Goal: Navigation & Orientation: Find specific page/section

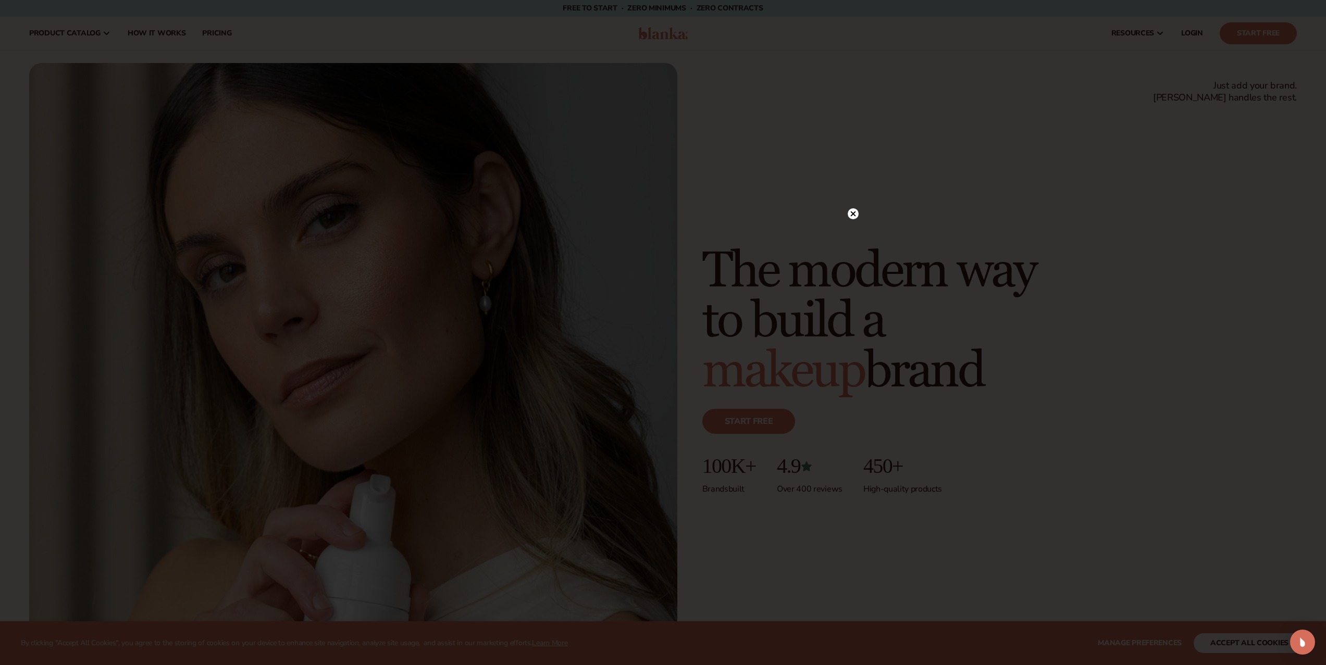
click at [854, 215] on icon at bounding box center [852, 214] width 5 height 5
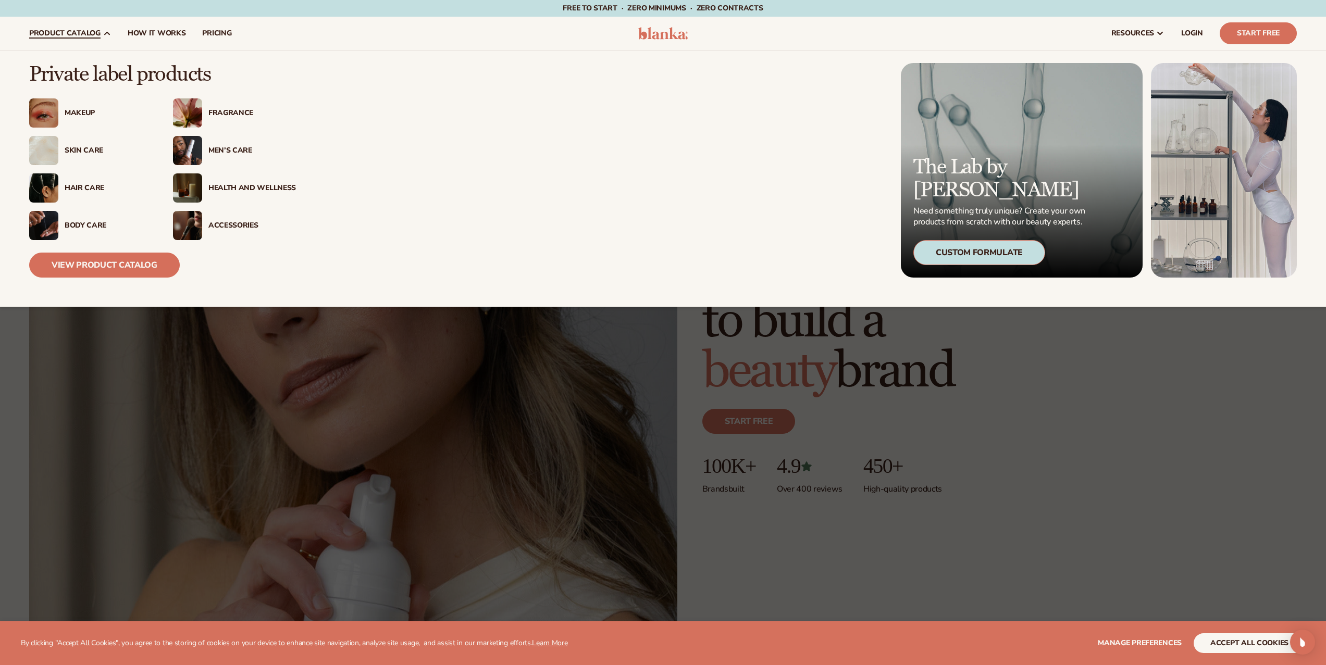
click at [240, 148] on div "Men’s Care" at bounding box center [252, 150] width 88 height 9
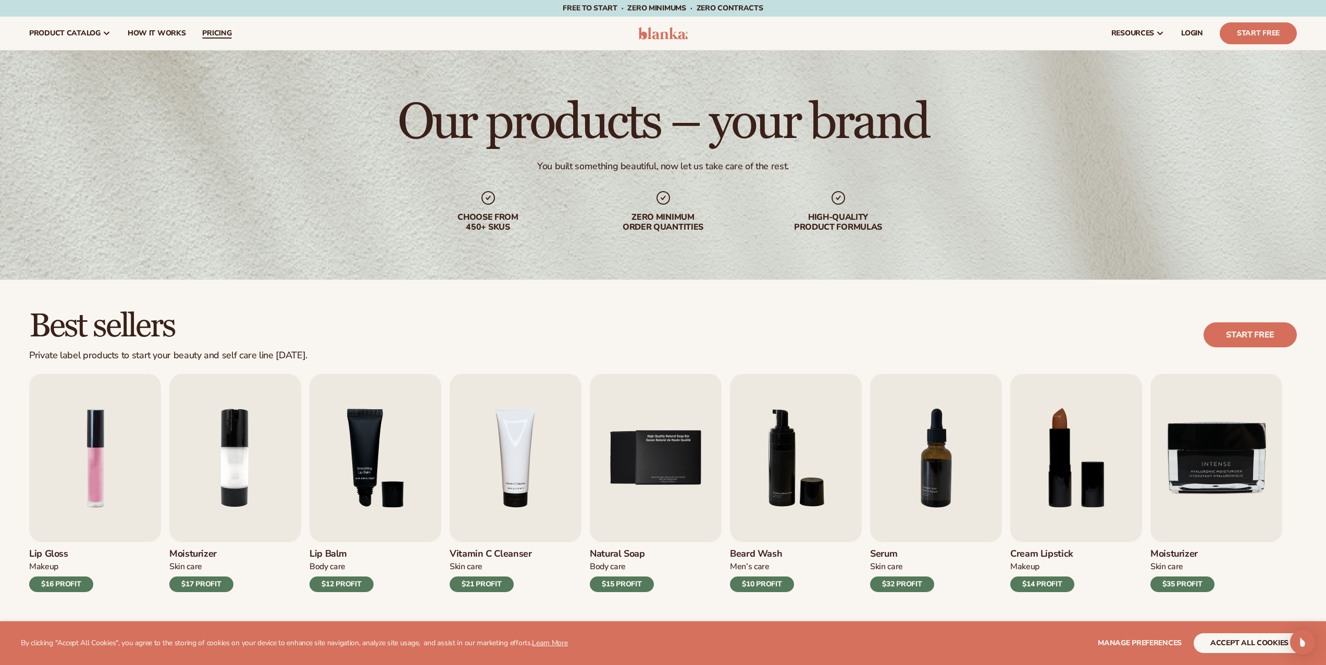
click at [203, 29] on span "pricing" at bounding box center [216, 33] width 29 height 8
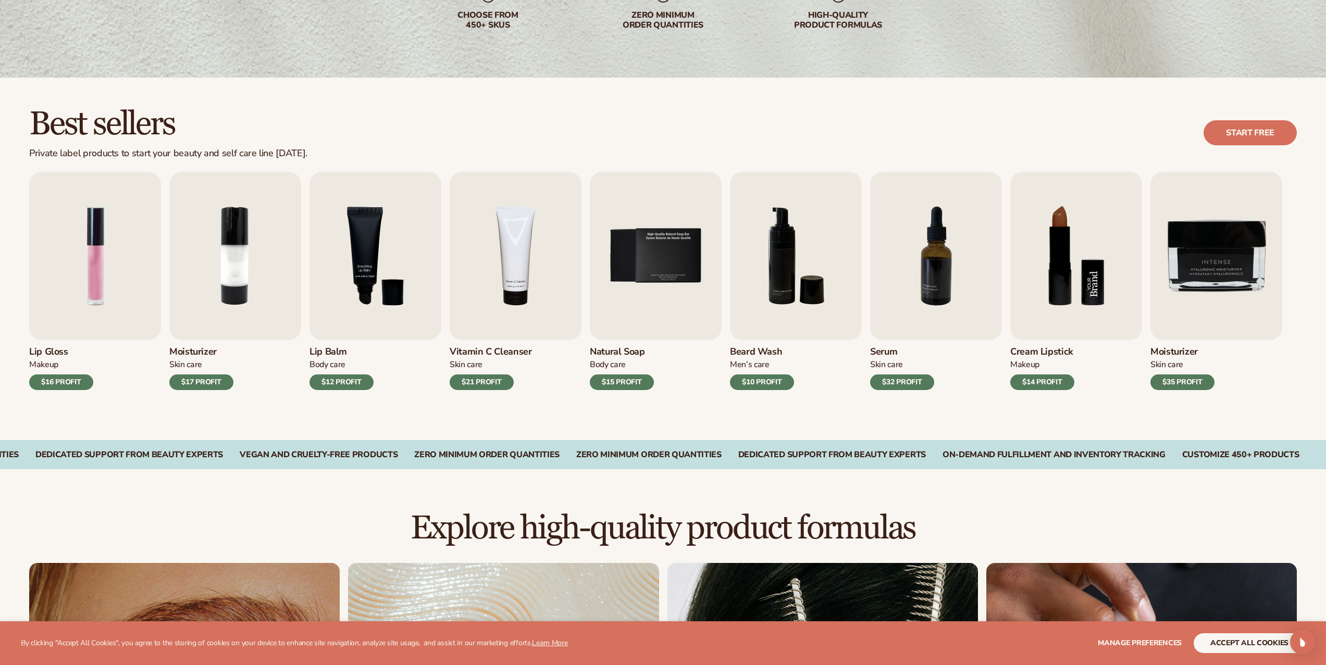
click at [1070, 326] on img "8 / 9" at bounding box center [1076, 256] width 132 height 168
click at [1050, 351] on h3 "Cream Lipstick" at bounding box center [1042, 351] width 64 height 11
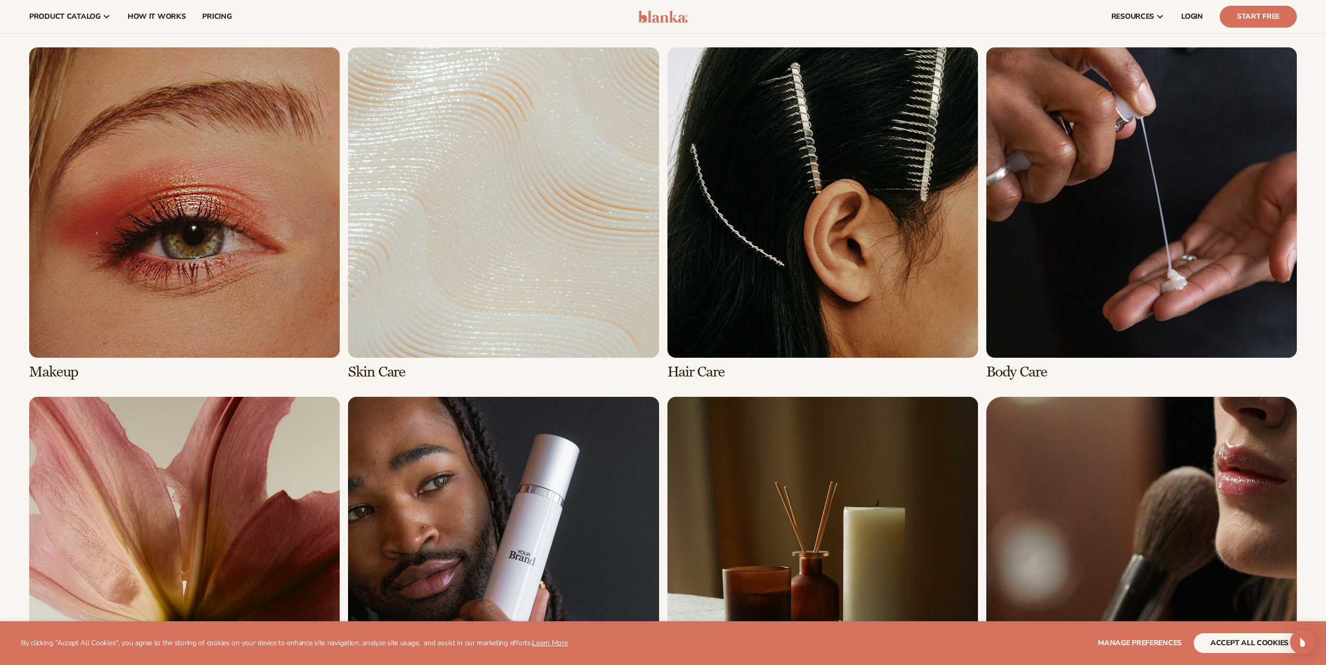
scroll to position [189, 0]
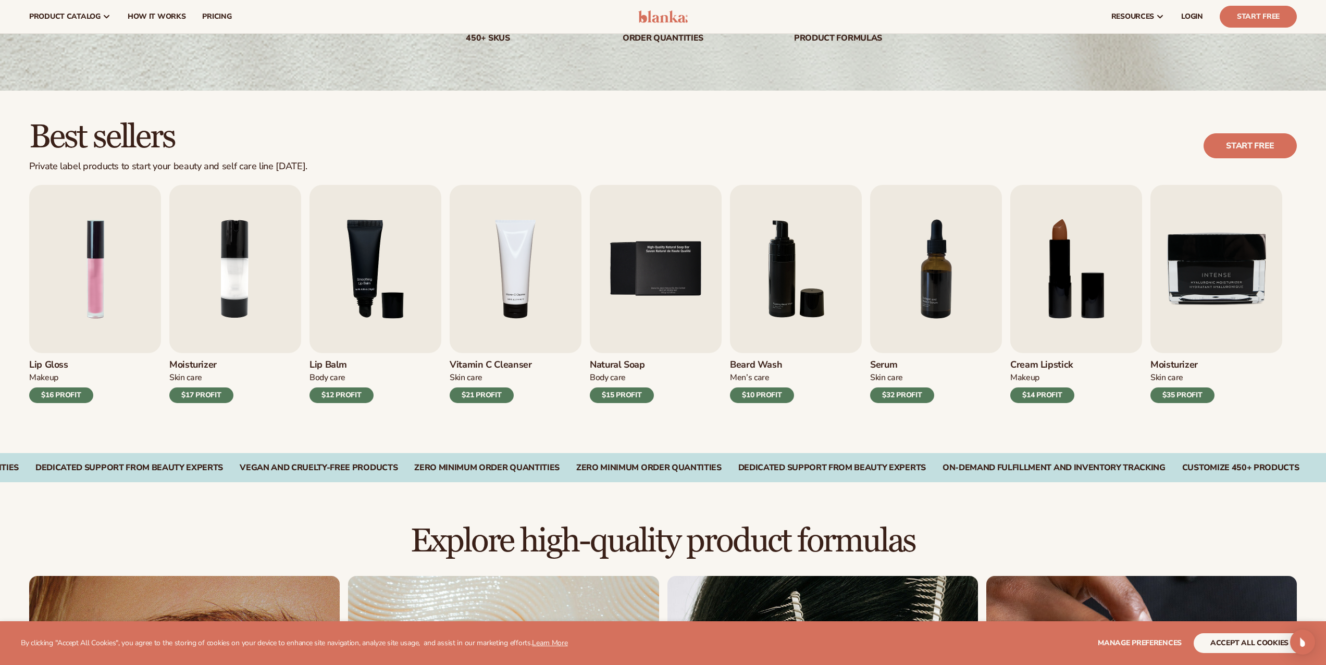
click at [1027, 394] on div "$14 PROFIT" at bounding box center [1042, 396] width 64 height 16
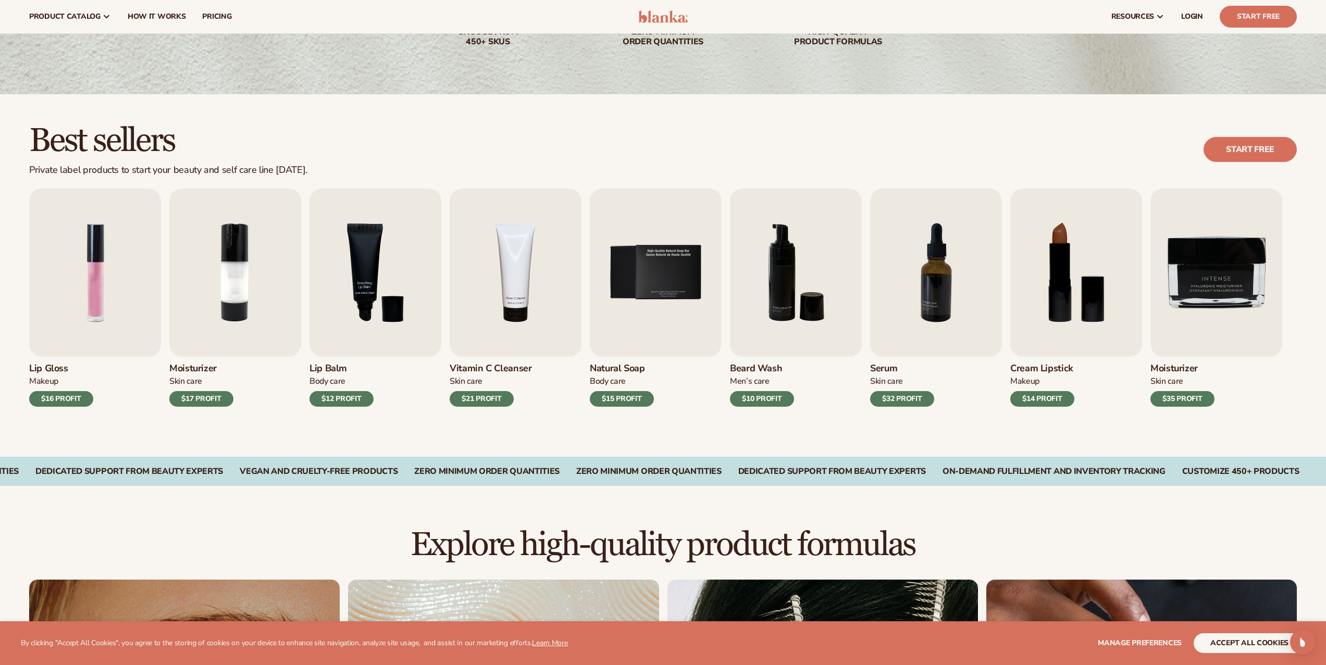
scroll to position [0, 0]
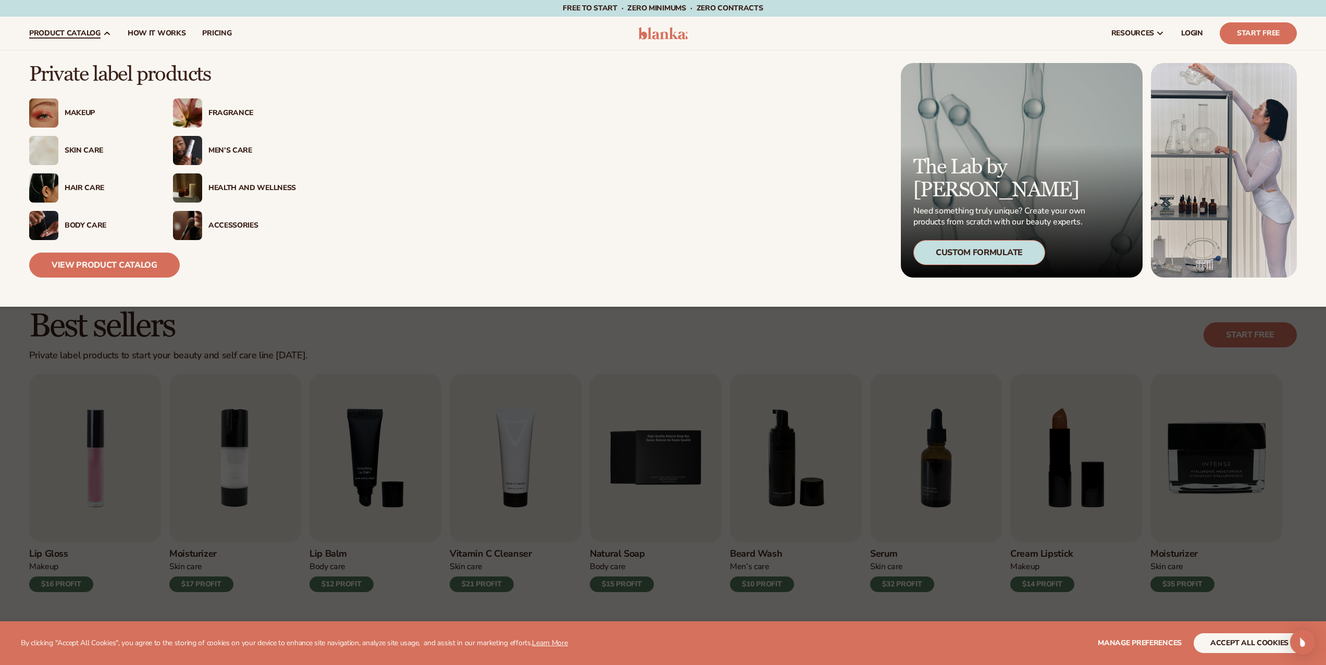
click at [193, 223] on img at bounding box center [187, 225] width 29 height 29
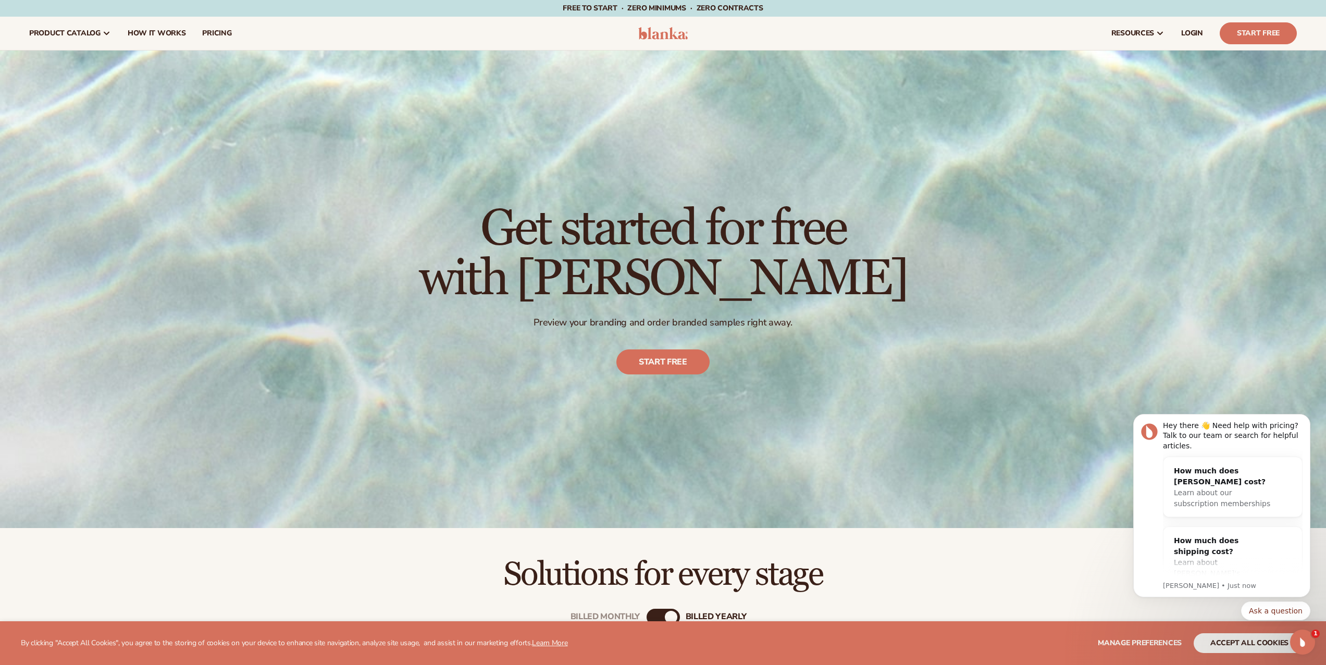
click at [795, 47] on div "resources connect your store" at bounding box center [1001, 33] width 607 height 33
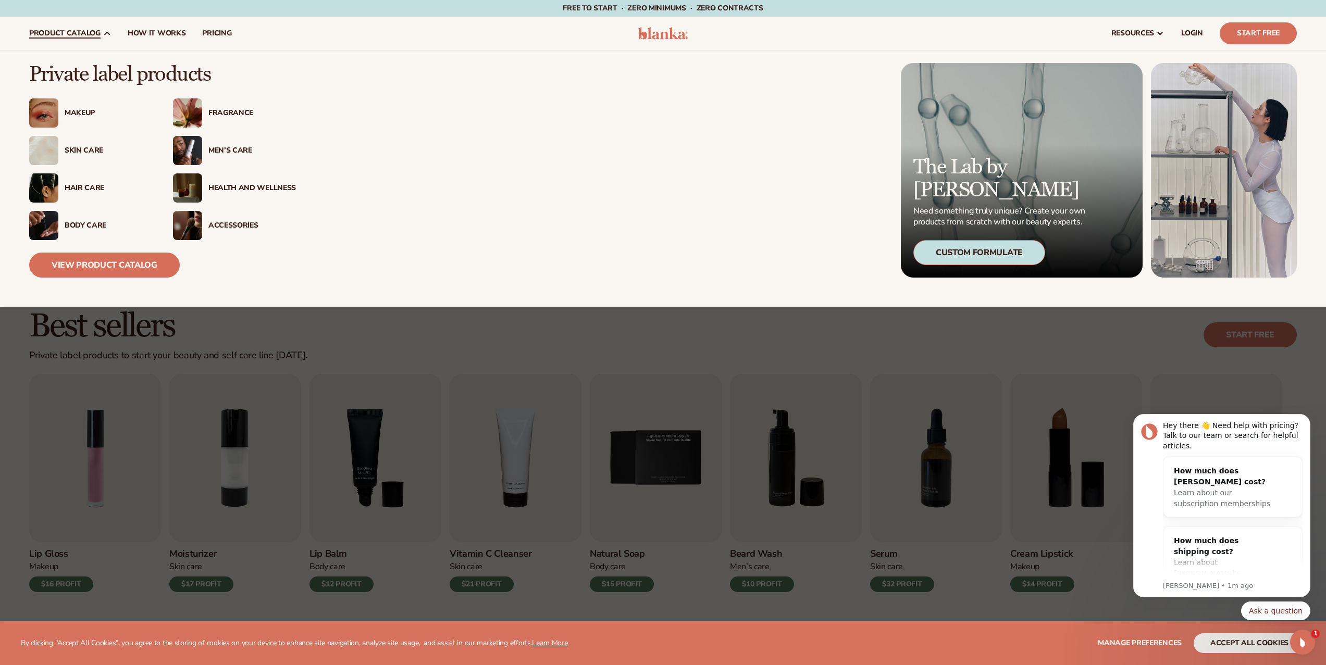
click at [187, 227] on img at bounding box center [187, 225] width 29 height 29
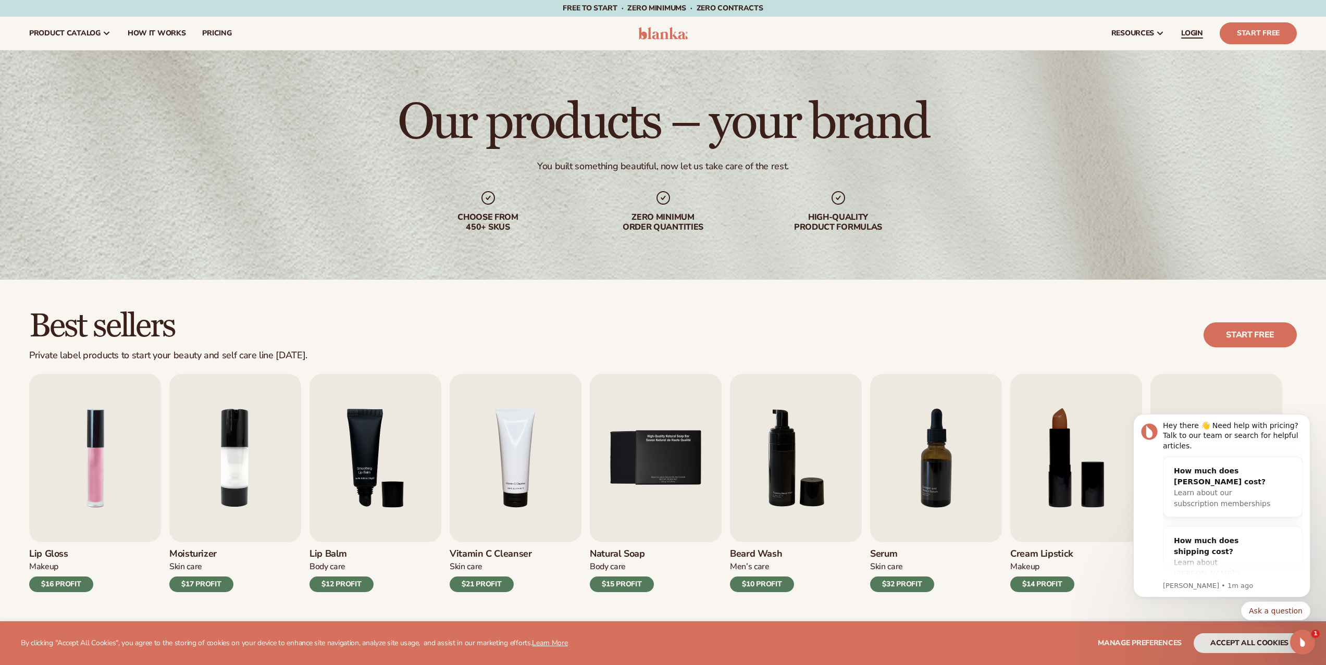
click at [1211, 32] on link "LOGIN" at bounding box center [1192, 33] width 39 height 33
